Goal: Task Accomplishment & Management: Use online tool/utility

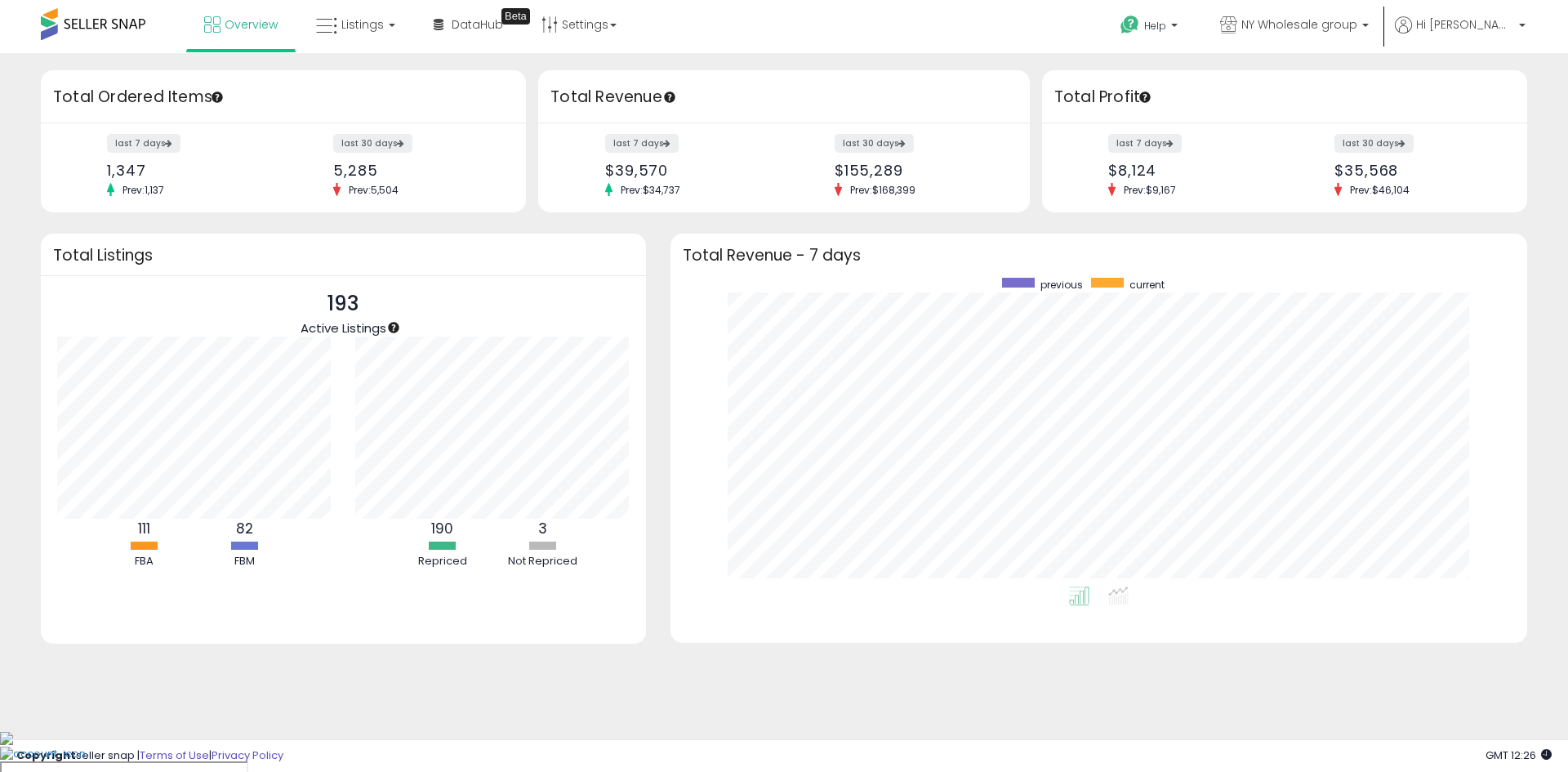
scroll to position [309, 824]
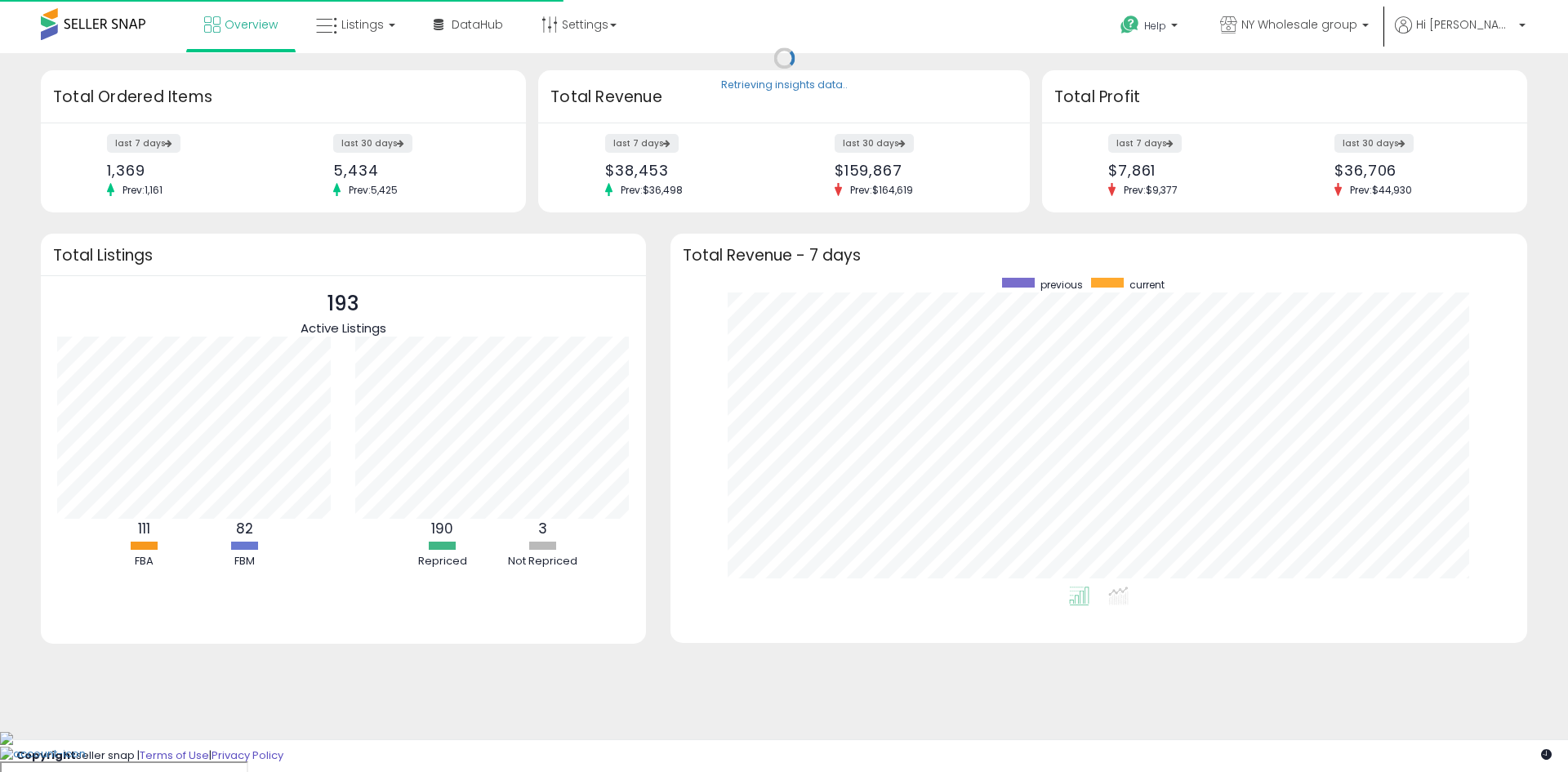
scroll to position [309, 824]
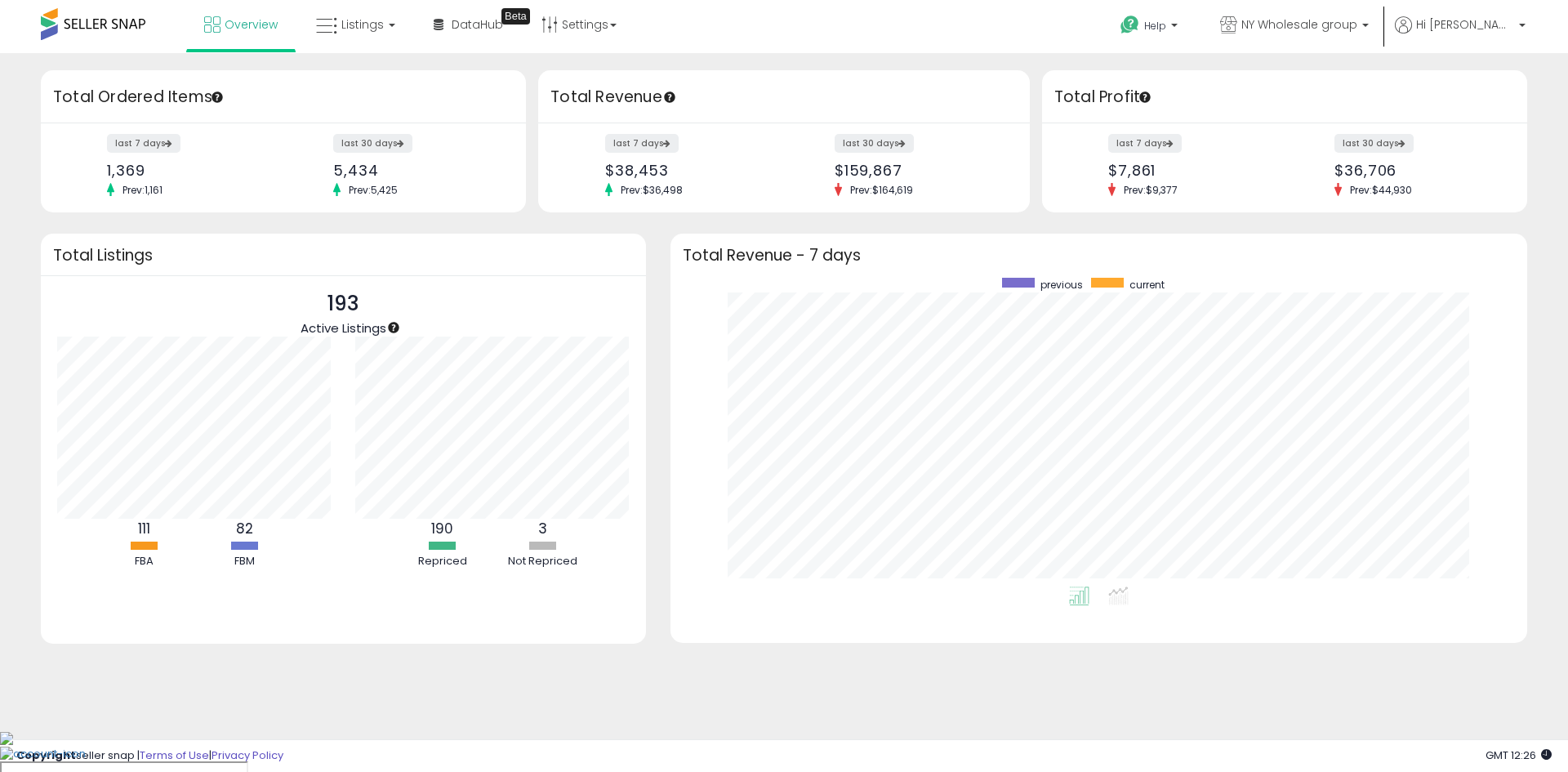
click at [111, 29] on span at bounding box center [93, 24] width 105 height 32
click at [352, 28] on span "Listings" at bounding box center [363, 25] width 43 height 16
click at [383, 147] on icon at bounding box center [370, 143] width 86 height 25
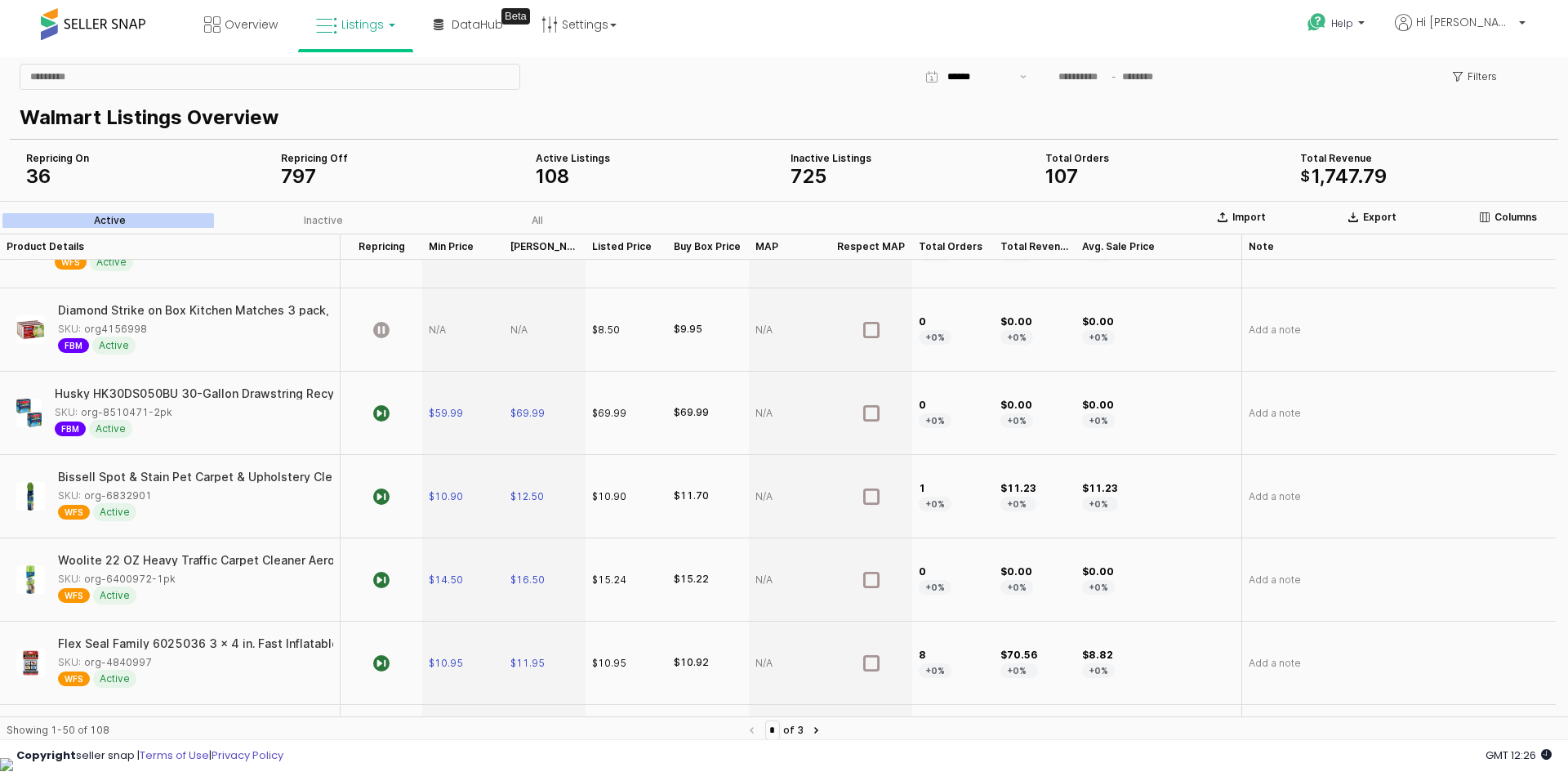
scroll to position [82, 0]
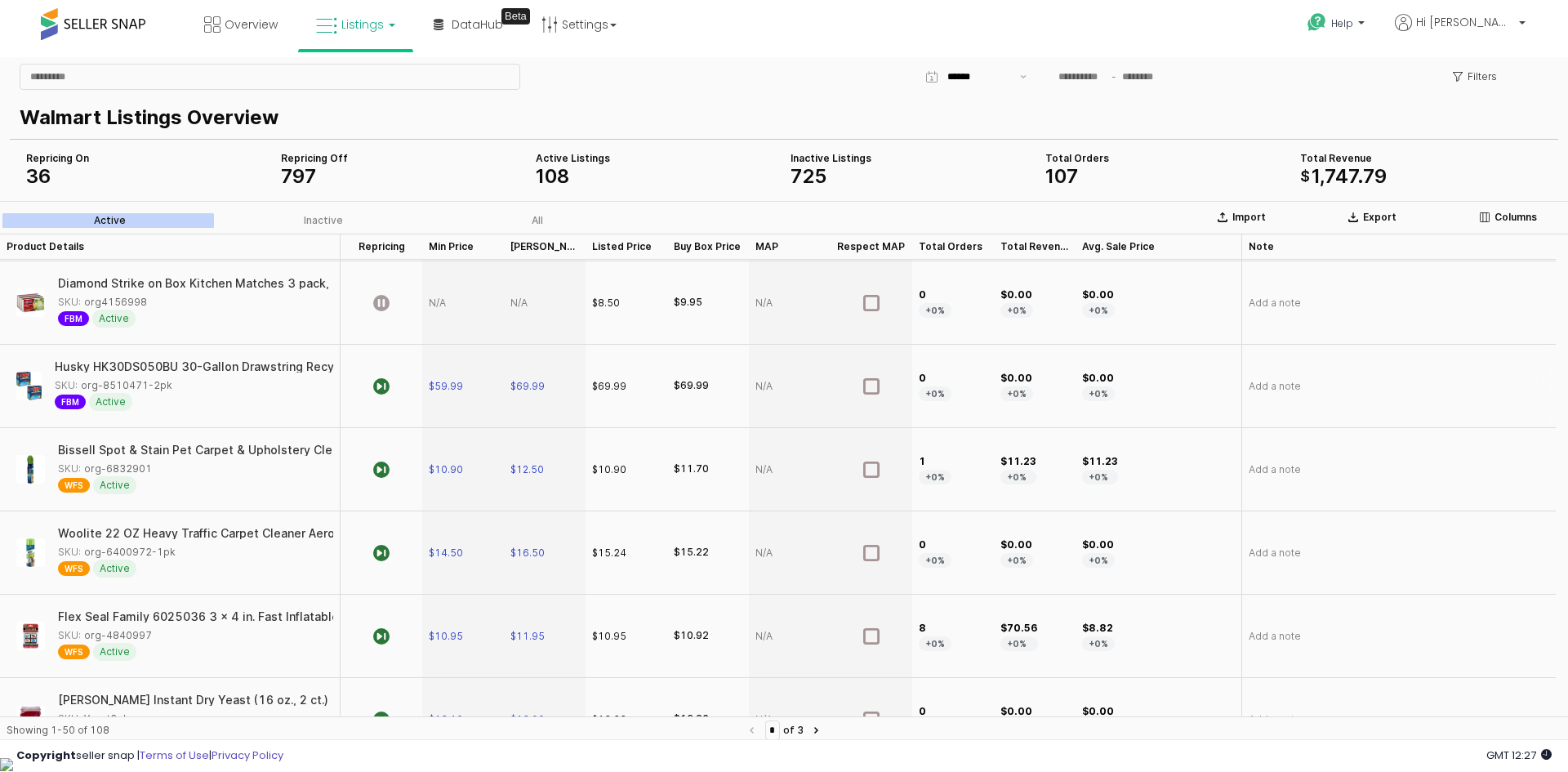
click at [204, 371] on div "Husky HK30DS050BU 30-Gallon Drawstring Recycling Blue Bags, 50 Count (2 Pack)" at bounding box center [189, 367] width 475 height 11
click at [25, 382] on img "App Frame" at bounding box center [29, 386] width 25 height 29
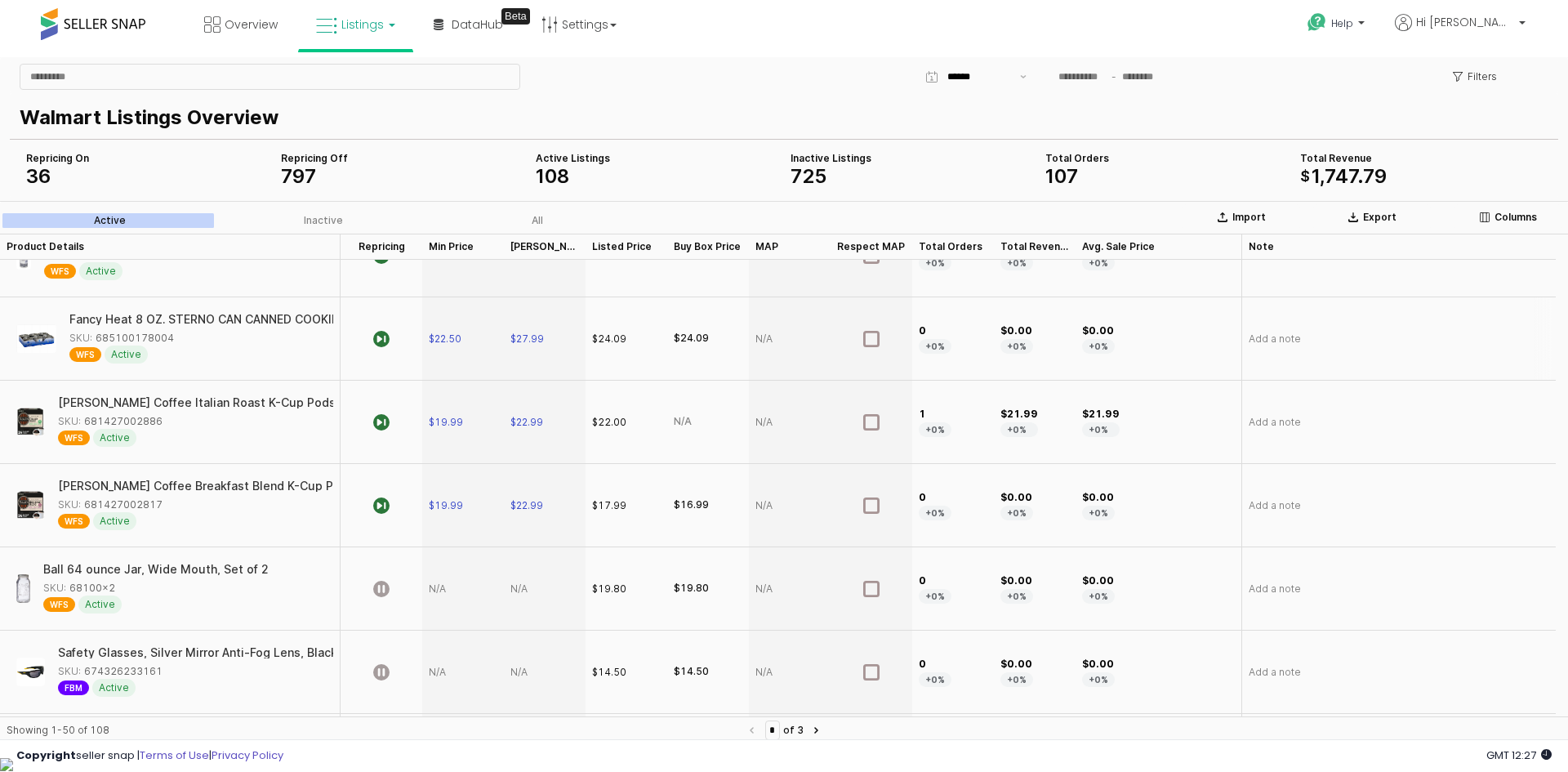
scroll to position [2450, 0]
